Goal: Task Accomplishment & Management: Manage account settings

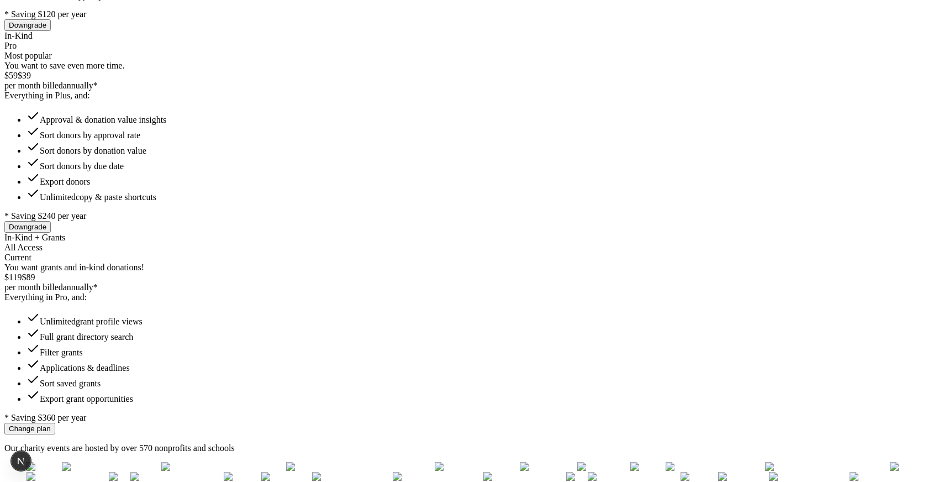
scroll to position [451, 0]
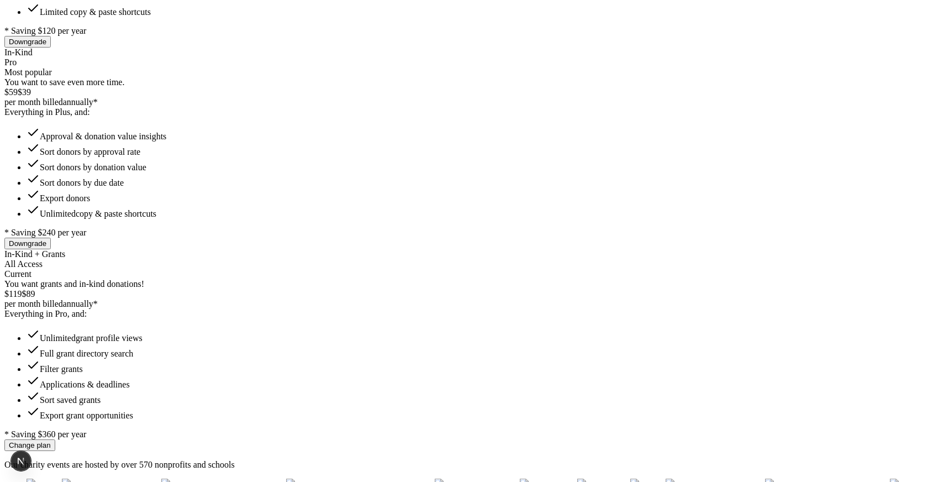
click at [51, 48] on button "Downgrade" at bounding box center [27, 42] width 46 height 12
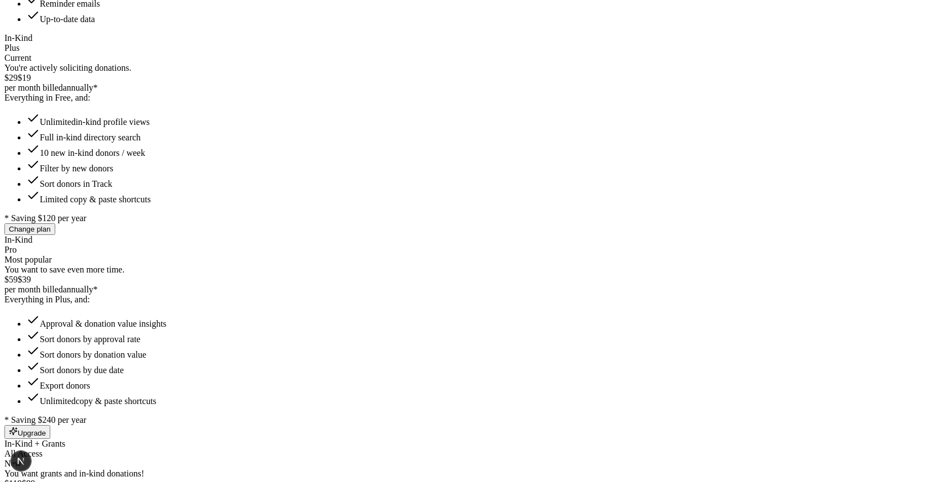
scroll to position [442, 0]
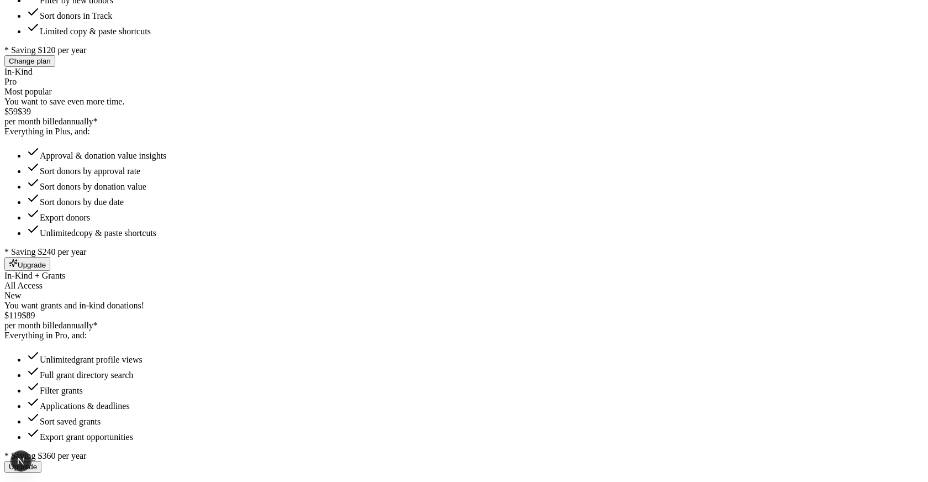
click at [50, 257] on button "Upgrade" at bounding box center [27, 264] width 46 height 14
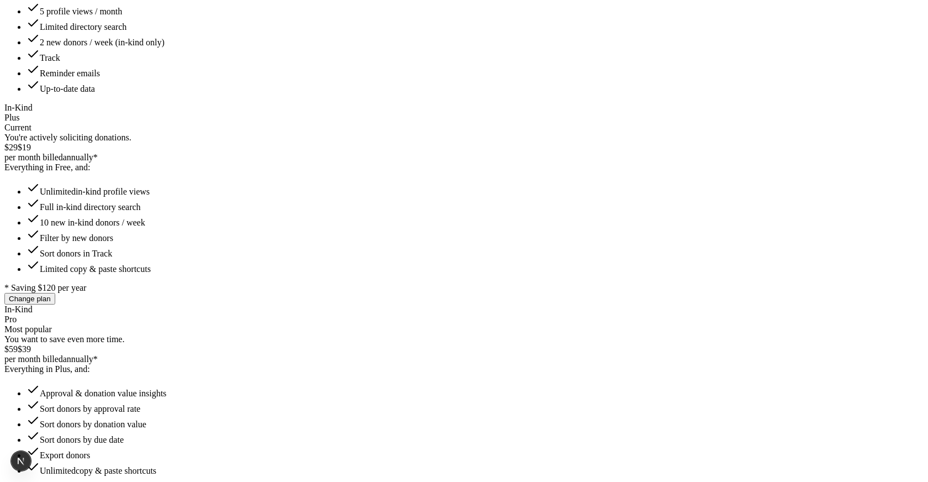
scroll to position [203, 0]
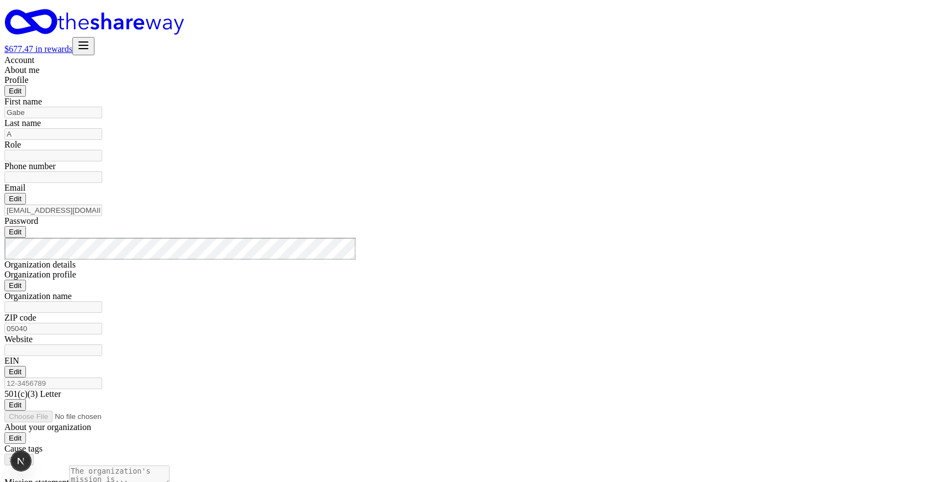
click at [90, 39] on icon "button" at bounding box center [83, 45] width 13 height 13
click at [748, 125] on button "Logout" at bounding box center [735, 120] width 31 height 12
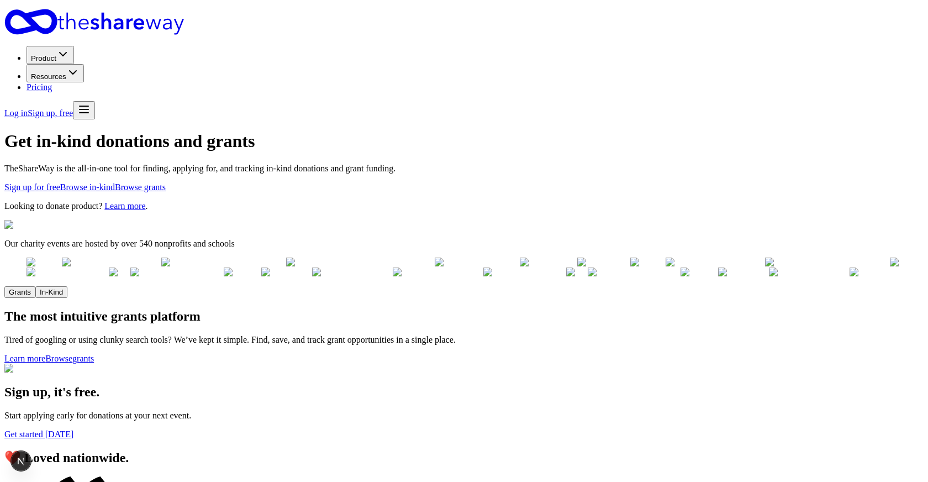
click at [28, 108] on link "Log in" at bounding box center [15, 112] width 23 height 9
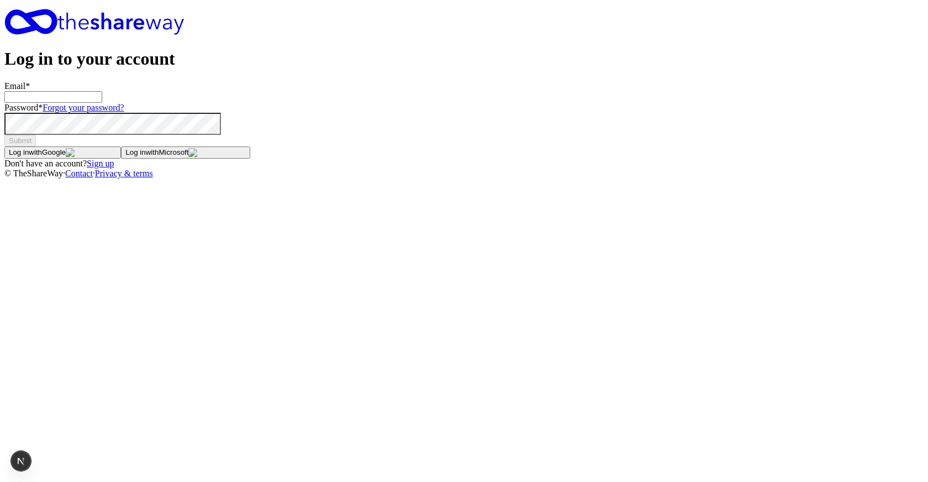
click at [121, 159] on button "Log in with Google" at bounding box center [62, 152] width 117 height 12
